Goal: Register for event/course

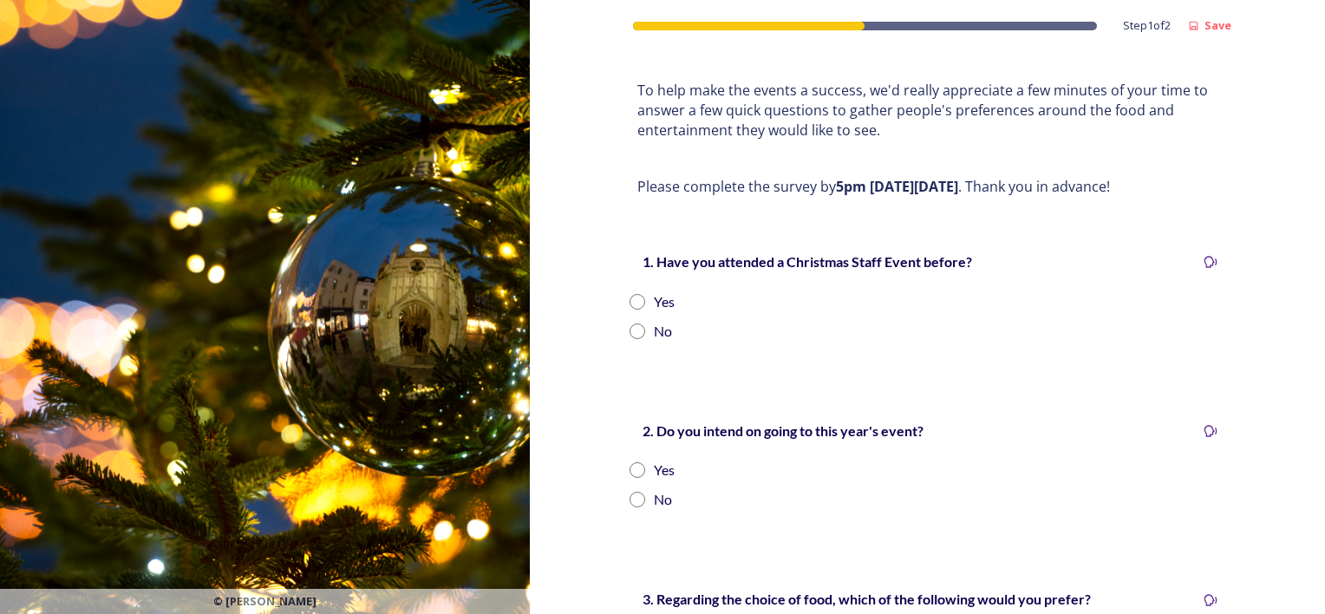
scroll to position [225, 0]
click at [631, 294] on input "radio" at bounding box center [637, 302] width 16 height 16
radio input "true"
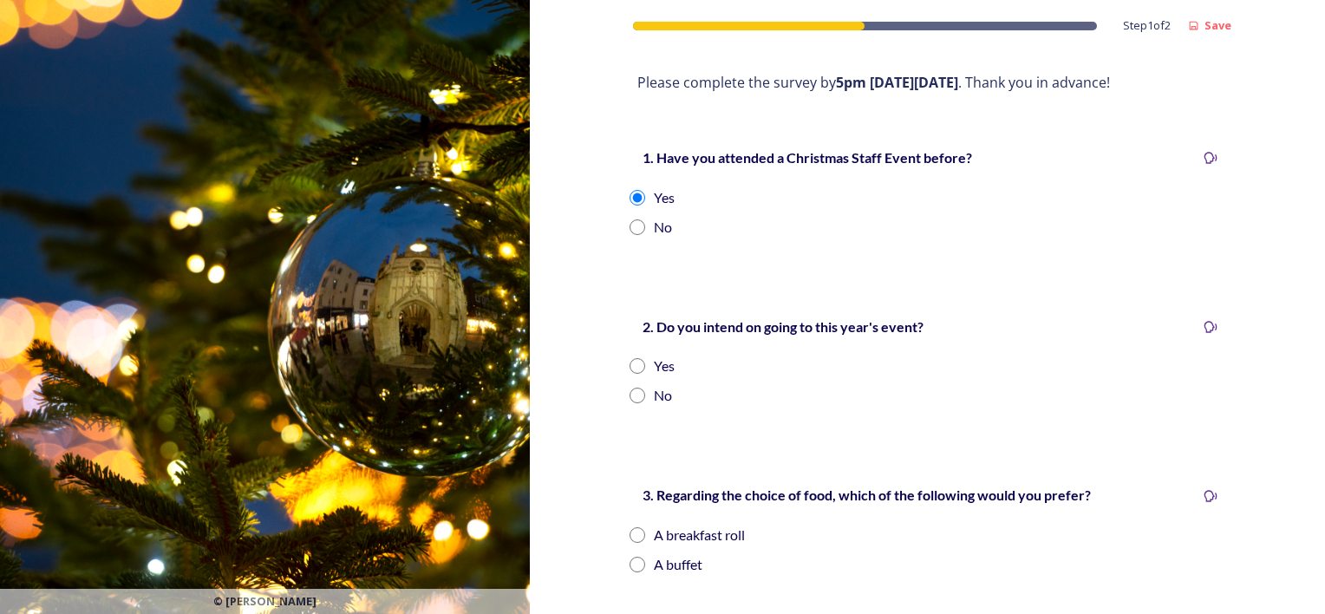
scroll to position [339, 0]
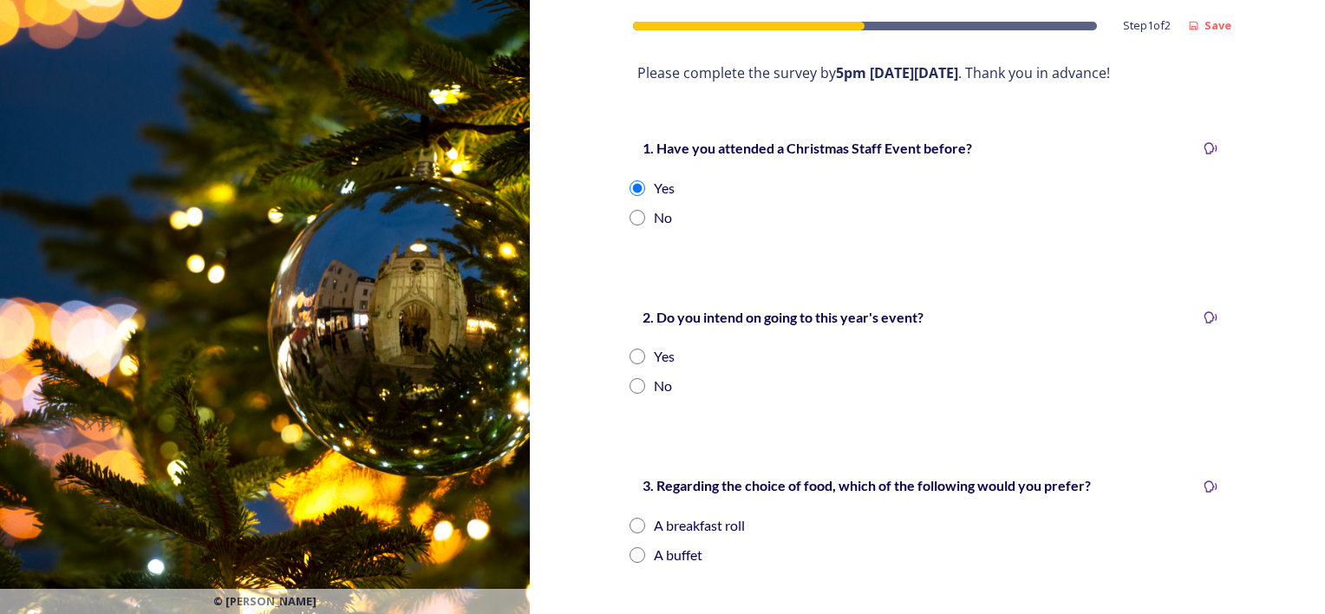
click at [637, 349] on input "radio" at bounding box center [637, 357] width 16 height 16
radio input "true"
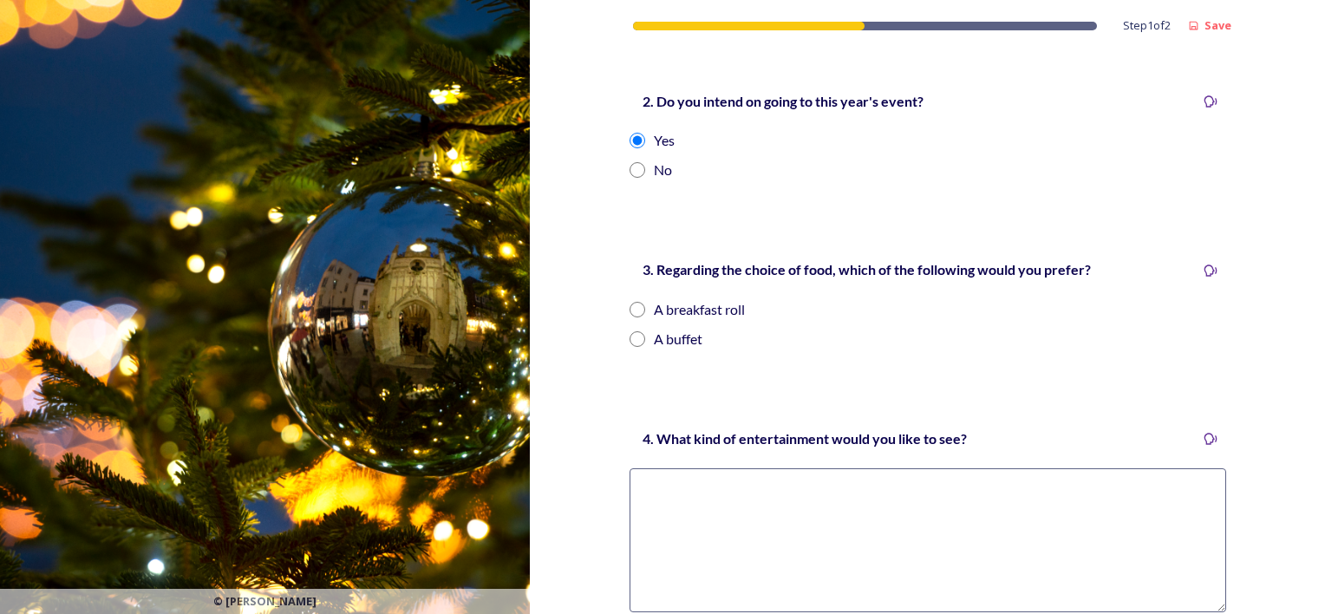
scroll to position [557, 0]
click at [667, 326] on div "A buffet" at bounding box center [678, 336] width 49 height 21
radio input "true"
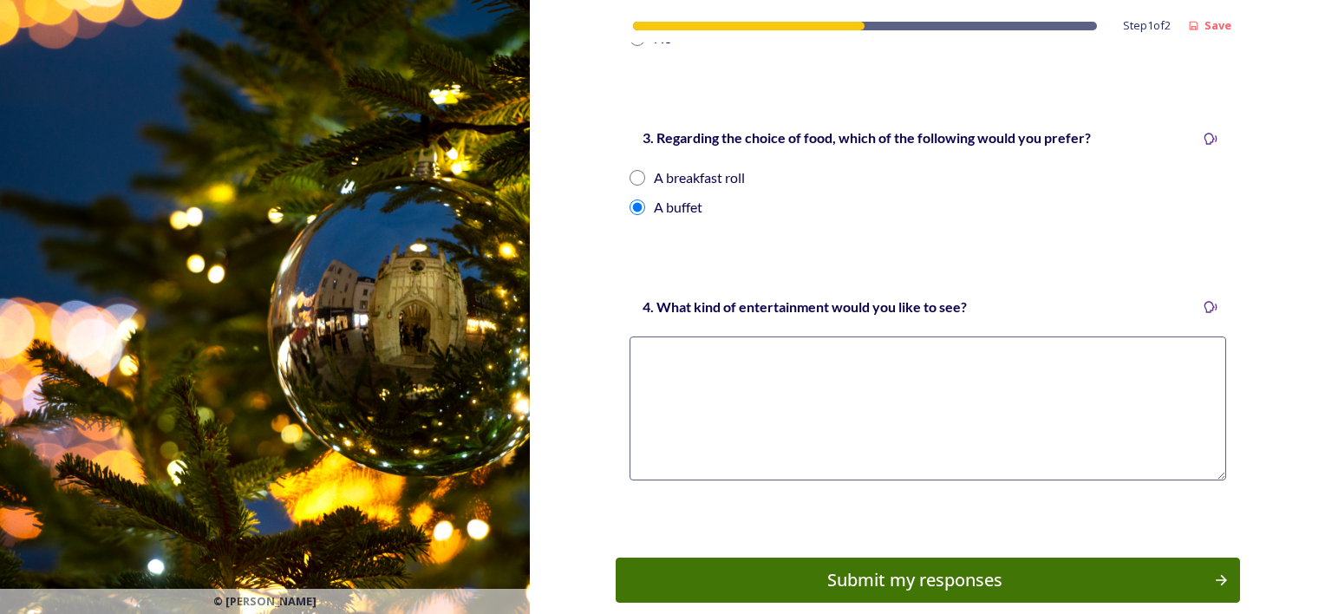
scroll to position [694, 0]
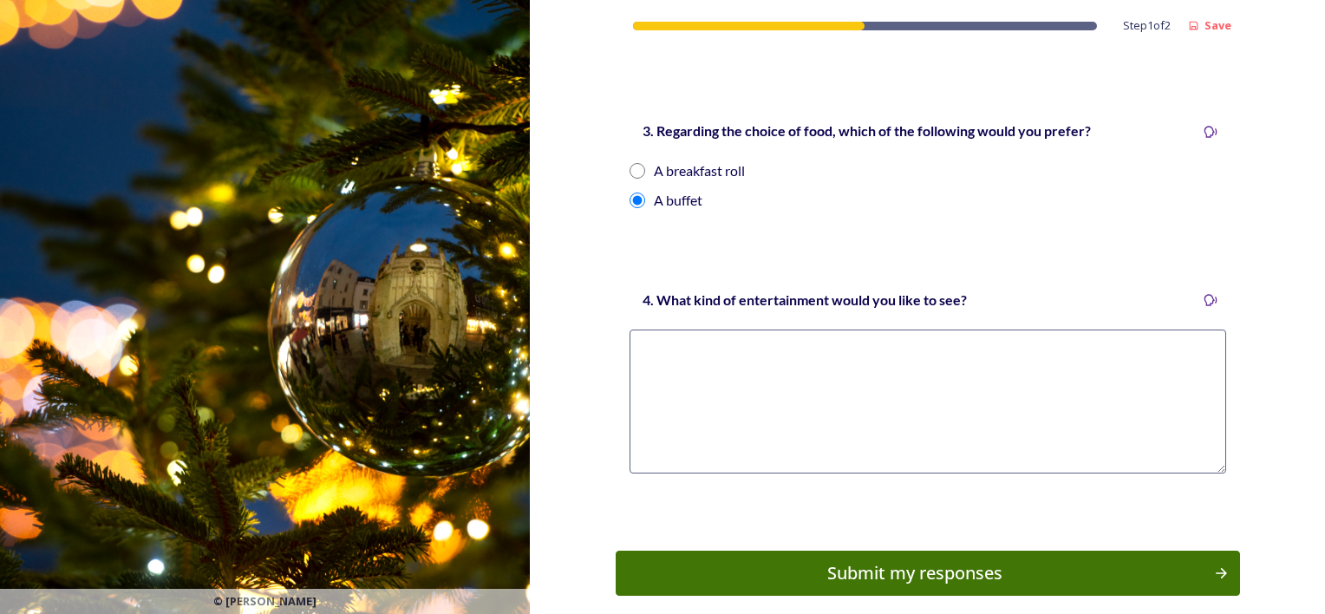
click at [798, 388] on textarea at bounding box center [927, 401] width 597 height 144
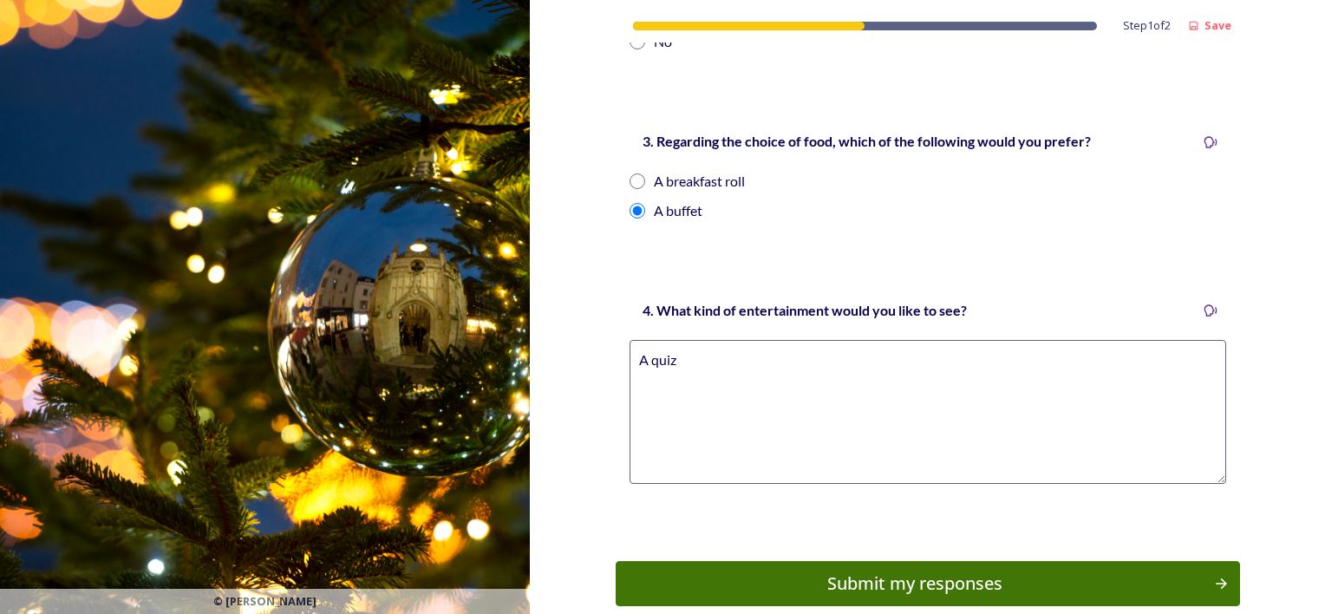
scroll to position [755, 0]
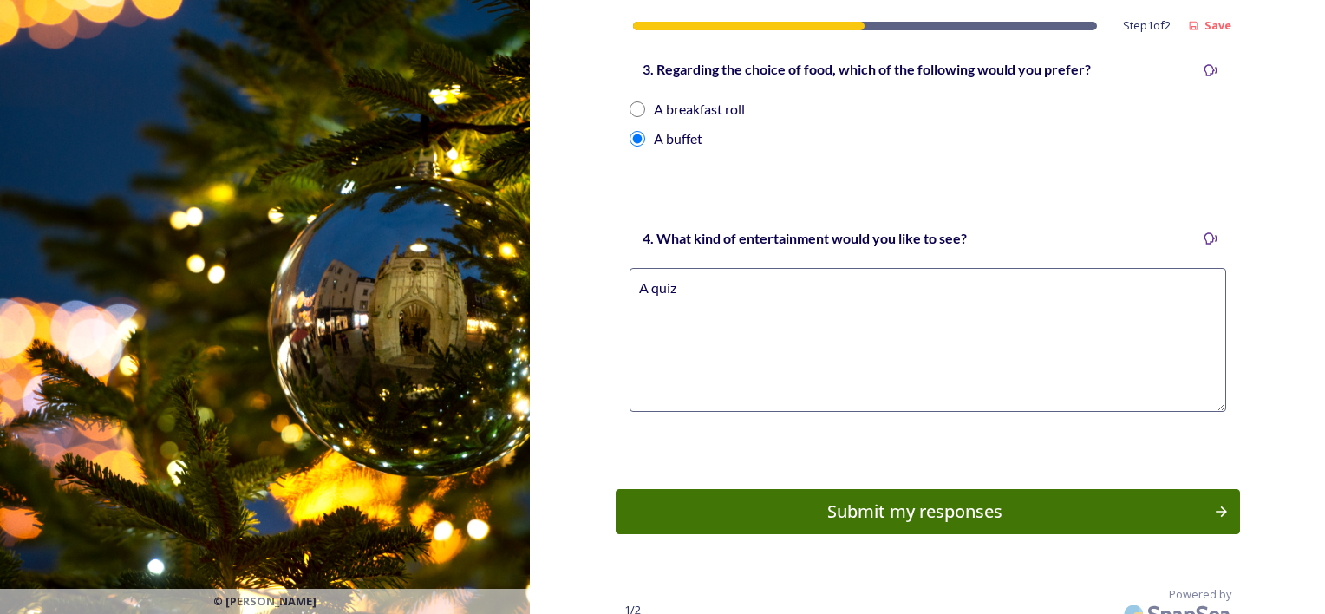
click at [902, 302] on textarea "A quiz" at bounding box center [927, 340] width 597 height 144
type textarea "A quiz"
click at [936, 499] on div "Submit my responses" at bounding box center [915, 512] width 586 height 26
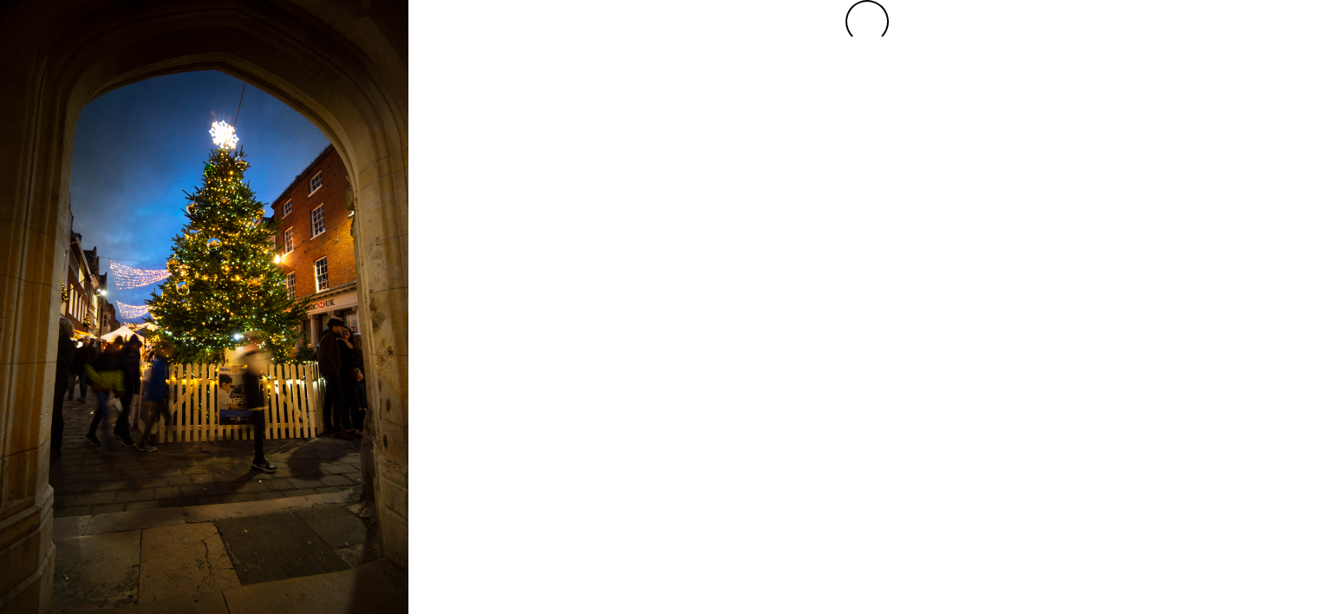
scroll to position [0, 0]
